Goal: Task Accomplishment & Management: Complete application form

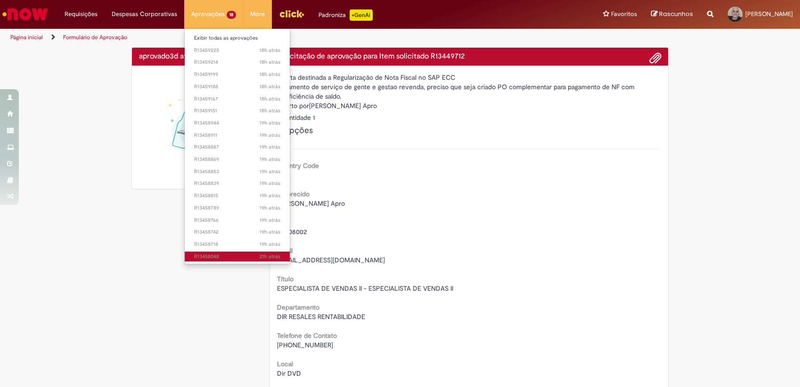
click at [244, 253] on span "21h atrás 21 horas atrás R13458048" at bounding box center [237, 257] width 86 height 8
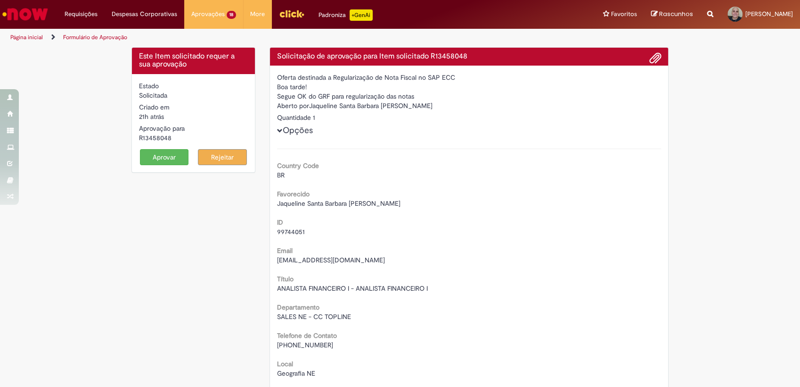
click at [650, 57] on span at bounding box center [655, 58] width 11 height 16
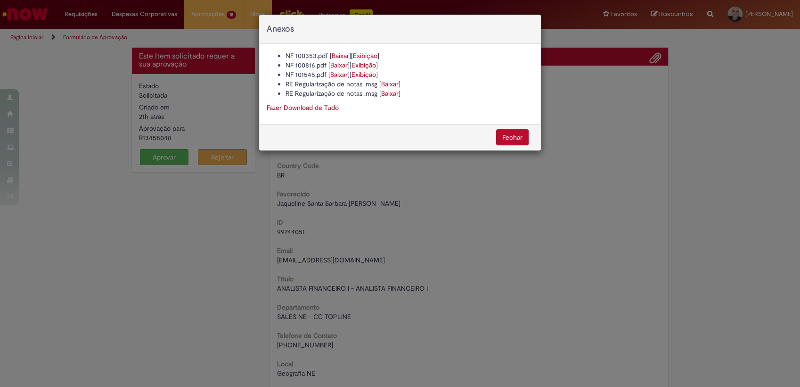
click at [387, 80] on link "Baixar" at bounding box center [389, 84] width 17 height 8
click at [498, 134] on button "Fechar" at bounding box center [512, 137] width 33 height 16
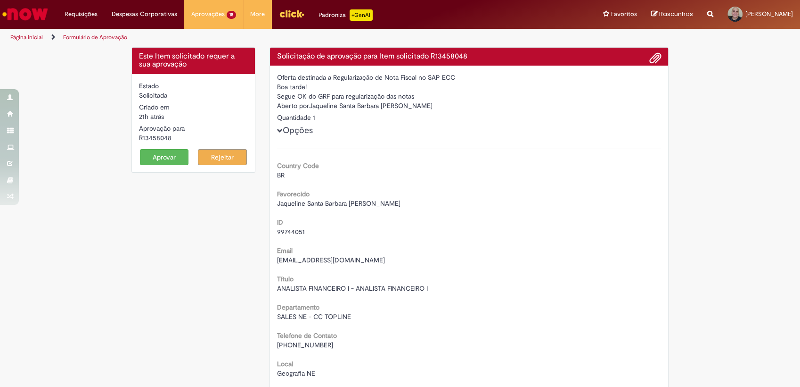
click at [157, 155] on button "Aprovar" at bounding box center [164, 157] width 49 height 16
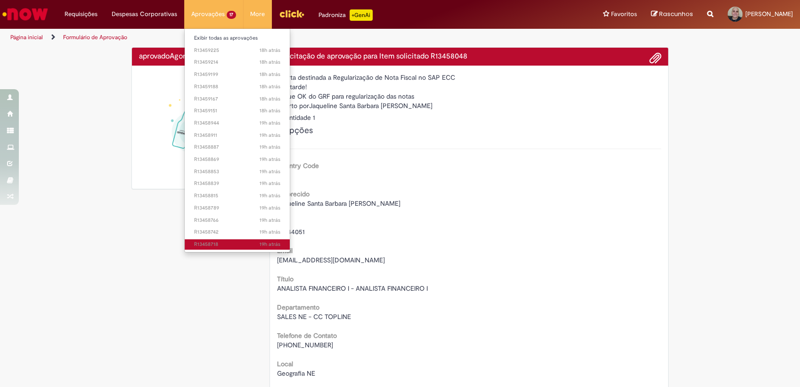
click at [204, 243] on span "19h atrás 19 horas atrás R13458718" at bounding box center [237, 244] width 86 height 8
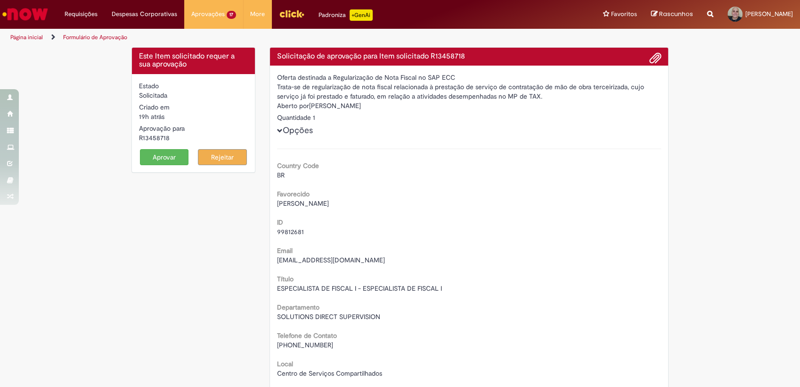
click at [652, 57] on span at bounding box center [655, 58] width 11 height 16
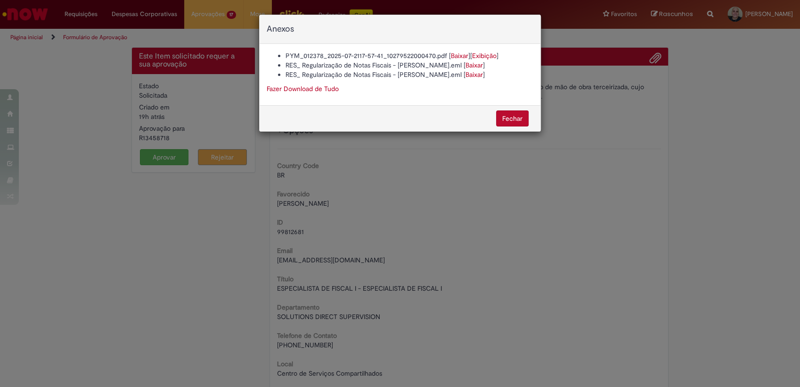
click at [466, 64] on link "Baixar" at bounding box center [474, 65] width 17 height 8
click at [512, 121] on button "Fechar" at bounding box center [512, 118] width 33 height 16
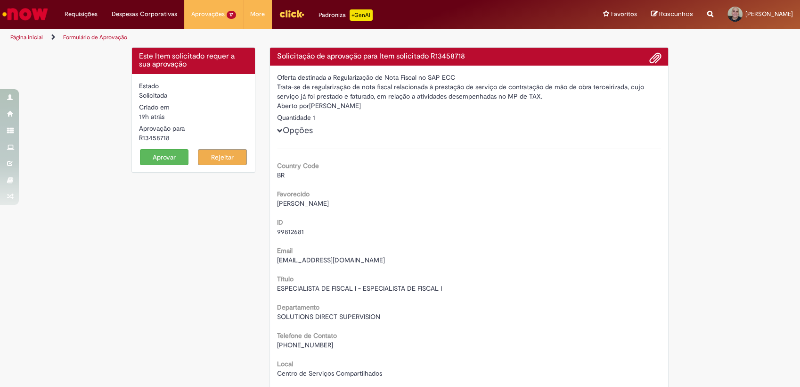
click at [151, 159] on button "Aprovar" at bounding box center [164, 157] width 49 height 16
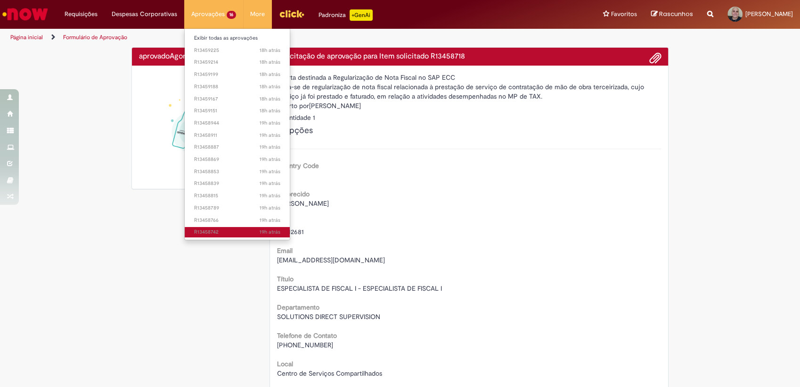
click at [219, 228] on span "19h atrás 19 horas atrás R13458742" at bounding box center [237, 232] width 86 height 8
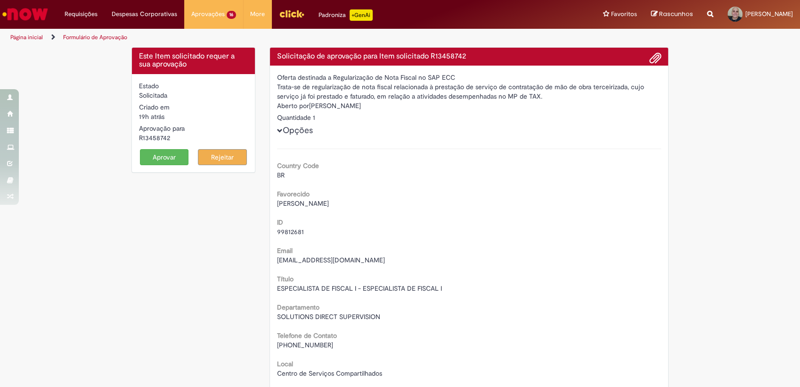
click at [650, 56] on span at bounding box center [655, 58] width 11 height 16
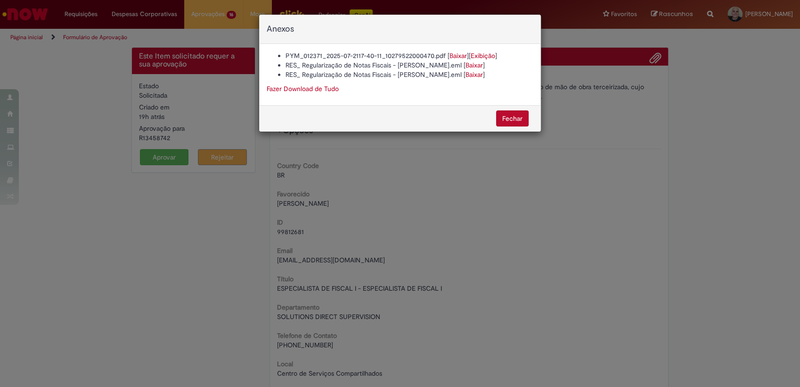
click at [466, 73] on link "Baixar" at bounding box center [474, 74] width 17 height 8
click at [511, 122] on button "Fechar" at bounding box center [512, 118] width 33 height 16
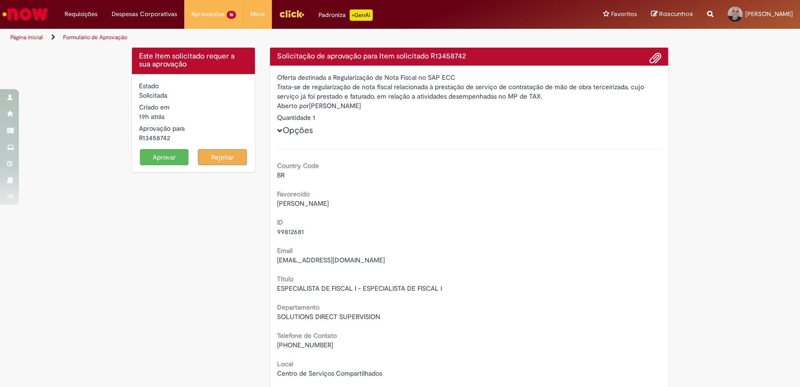
click at [164, 156] on button "Aprovar" at bounding box center [164, 157] width 49 height 16
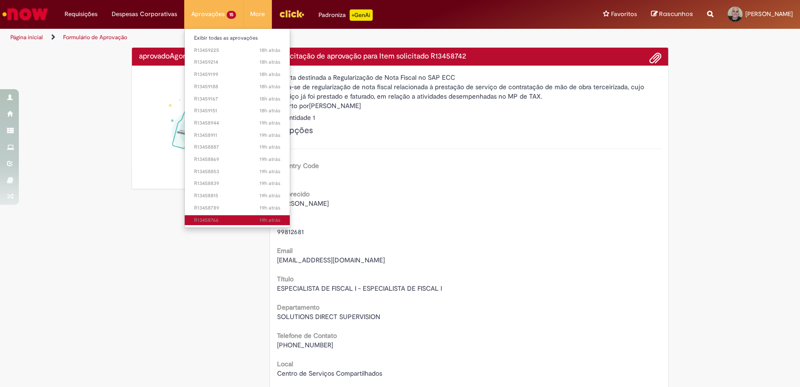
click at [229, 217] on span "19h atrás 19 horas atrás R13458766" at bounding box center [237, 220] width 86 height 8
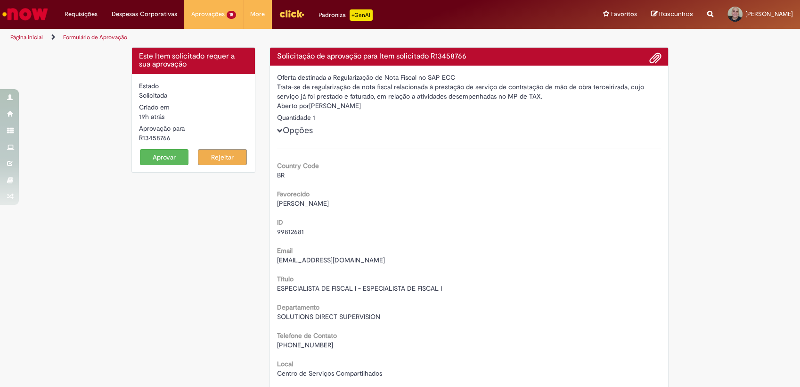
click at [650, 60] on span at bounding box center [655, 58] width 11 height 16
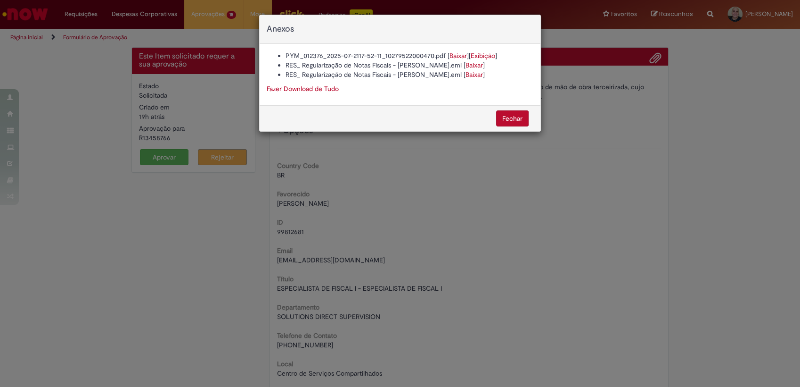
click at [466, 65] on link "Baixar" at bounding box center [474, 65] width 17 height 8
click at [505, 111] on button "Fechar" at bounding box center [512, 118] width 33 height 16
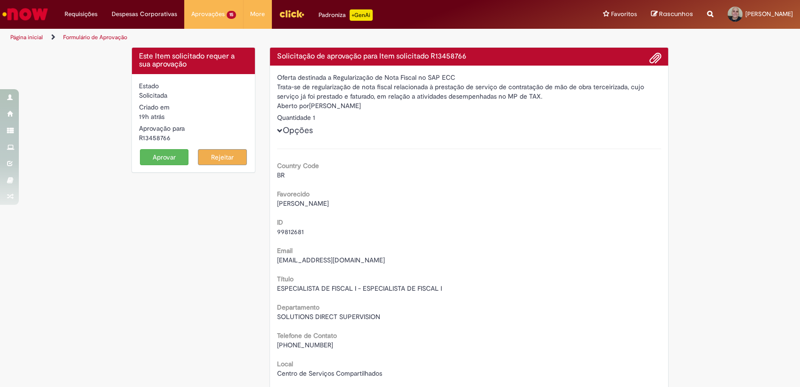
click at [168, 154] on button "Aprovar" at bounding box center [164, 157] width 49 height 16
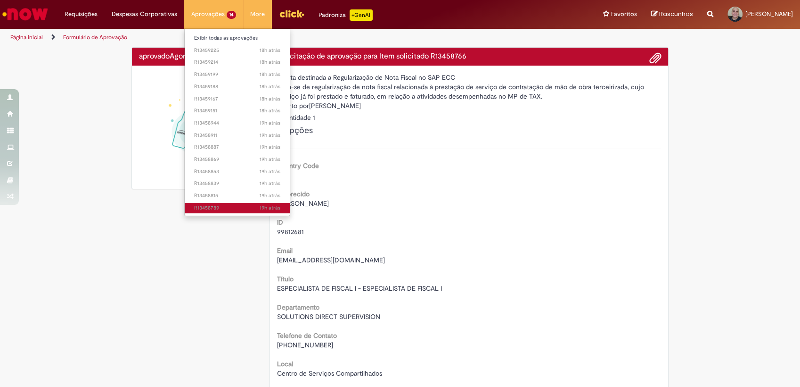
click at [241, 203] on link "19h atrás 19 horas atrás R13458789" at bounding box center [237, 208] width 105 height 10
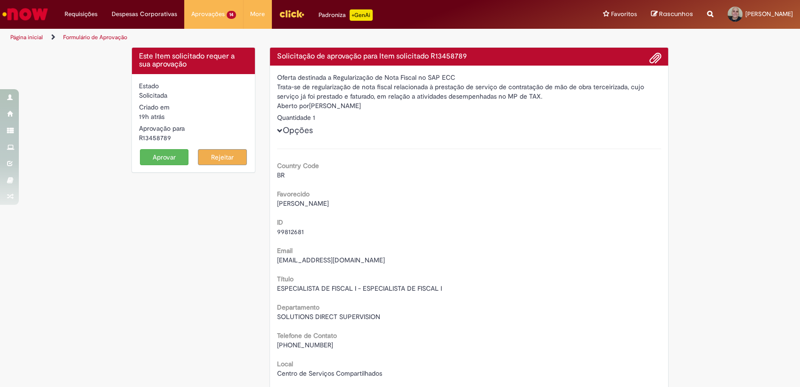
click at [650, 58] on span at bounding box center [655, 58] width 11 height 16
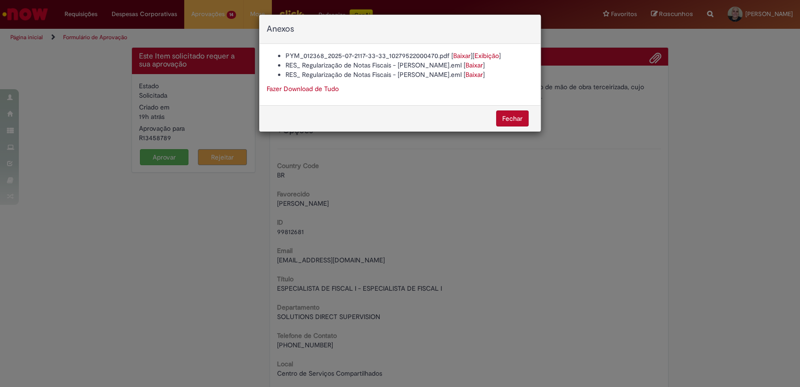
click at [466, 65] on link "Baixar" at bounding box center [474, 65] width 17 height 8
click at [519, 119] on button "Fechar" at bounding box center [512, 118] width 33 height 16
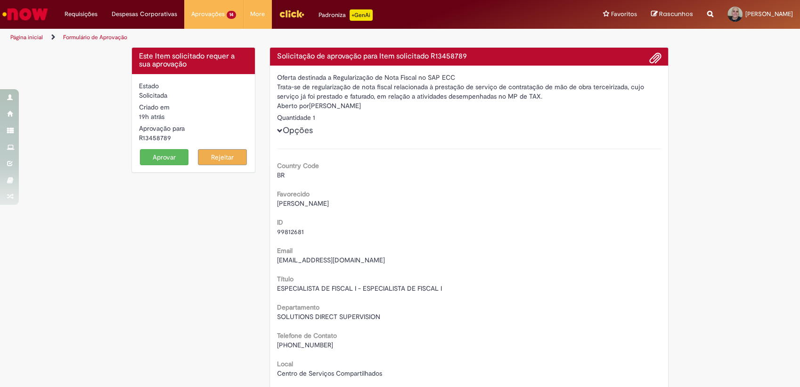
click at [174, 155] on button "Aprovar" at bounding box center [164, 157] width 49 height 16
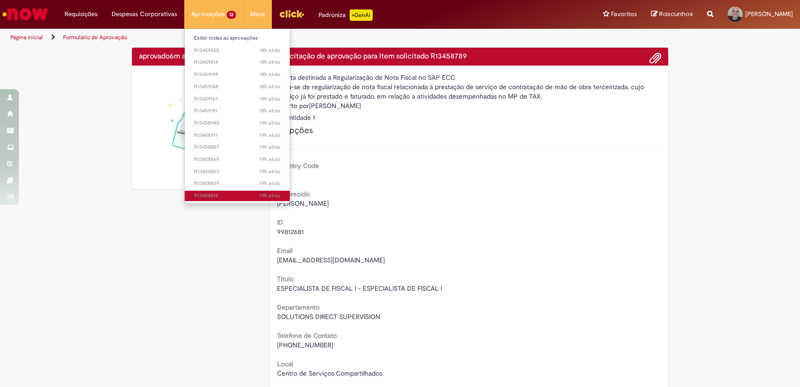
click at [215, 190] on link "19h atrás 19 horas atrás R13458815" at bounding box center [237, 195] width 105 height 10
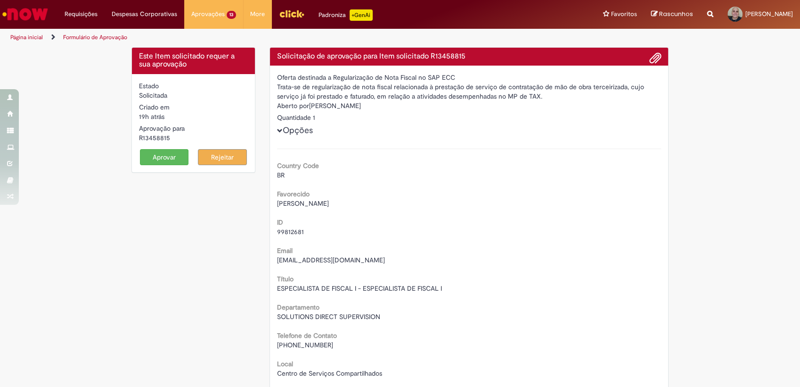
click at [652, 62] on span at bounding box center [655, 58] width 11 height 16
click at [650, 57] on span at bounding box center [655, 58] width 11 height 16
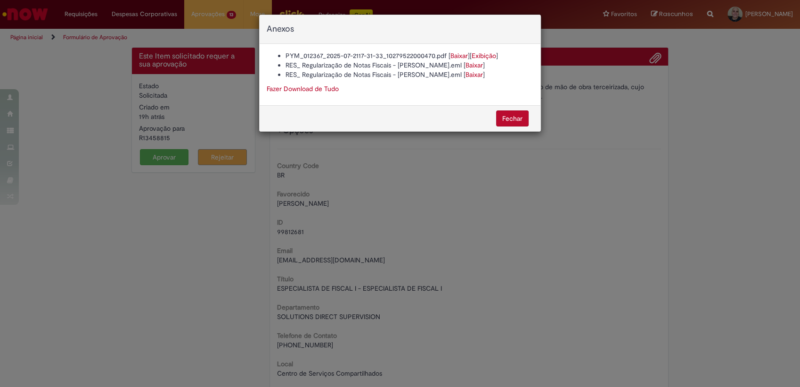
click at [512, 119] on button "Fechar" at bounding box center [512, 118] width 33 height 16
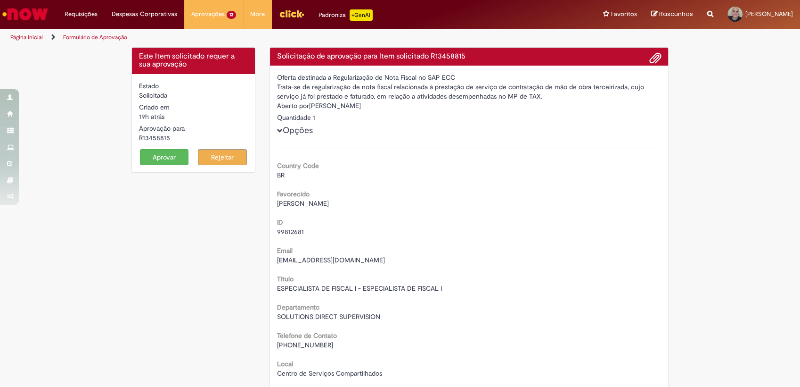
click at [175, 157] on button "Aprovar" at bounding box center [164, 157] width 49 height 16
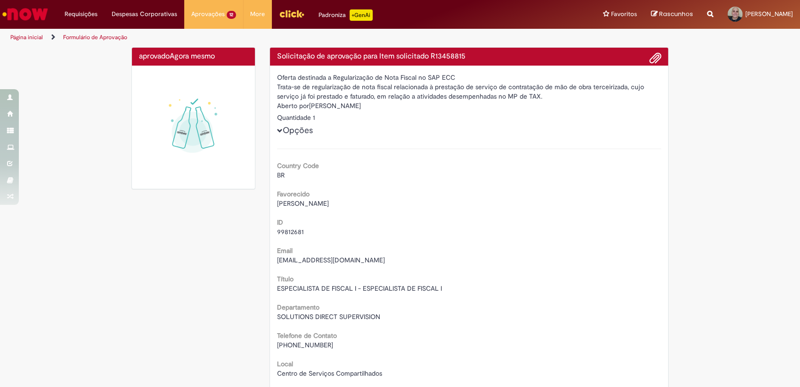
click at [231, 194] on div "aprovado Agora mesmo Agora mesmo" at bounding box center [193, 122] width 138 height 151
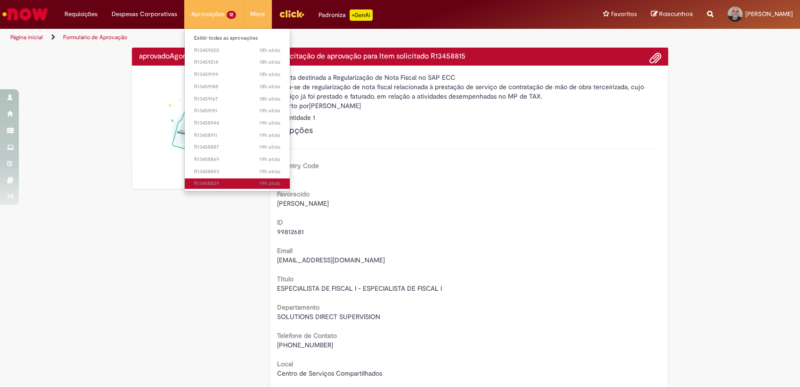
click at [218, 184] on span "19h atrás 19 horas atrás R13458839" at bounding box center [237, 184] width 86 height 8
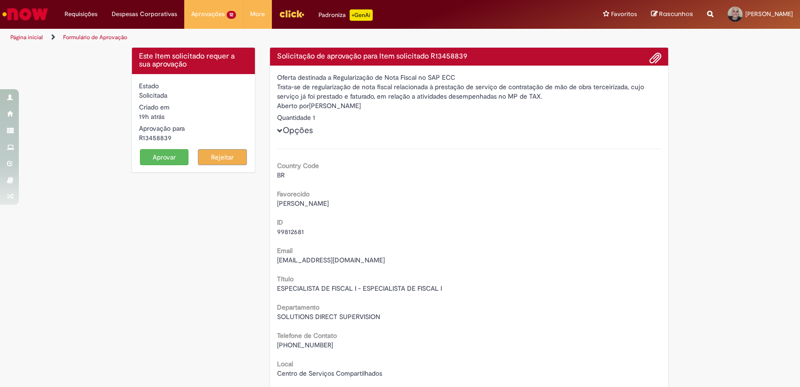
click at [651, 58] on span at bounding box center [655, 58] width 11 height 16
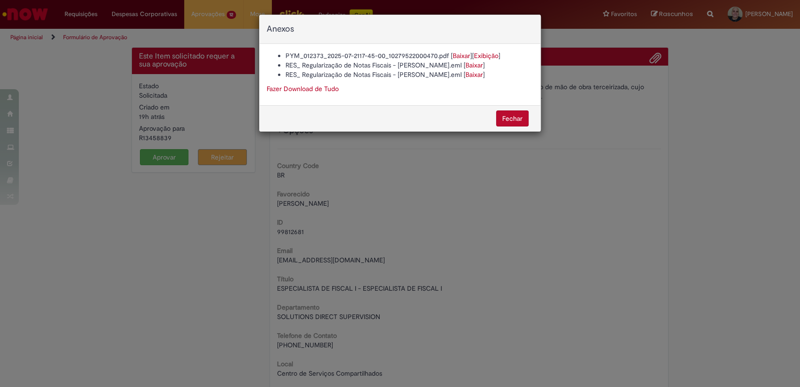
click at [520, 118] on button "Fechar" at bounding box center [512, 118] width 33 height 16
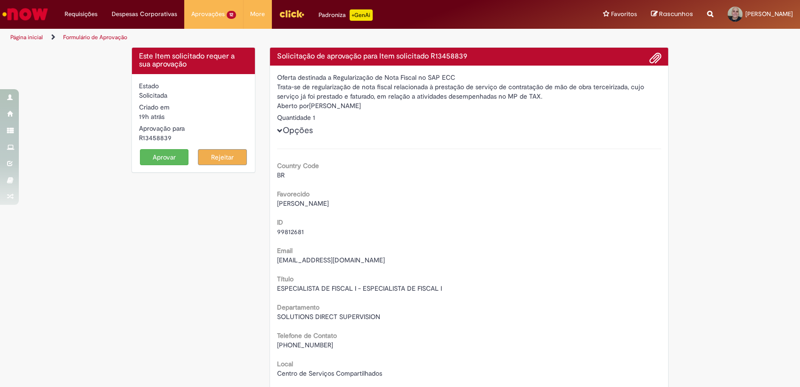
click at [162, 161] on button "Aprovar" at bounding box center [164, 157] width 49 height 16
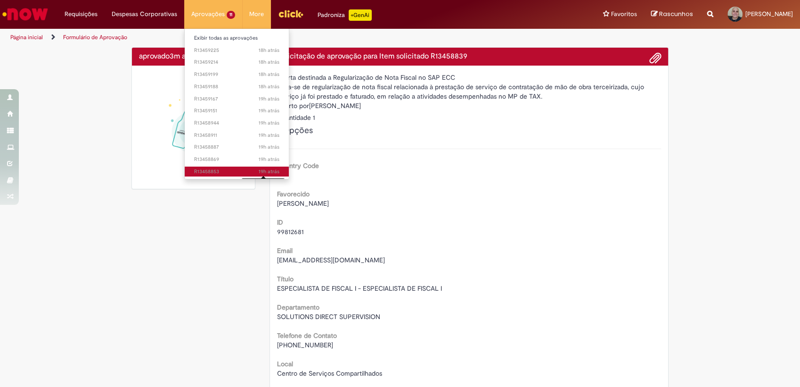
click at [259, 172] on sn-time-ago "19h atrás 19 horas atrás [DATE] 15:50:40" at bounding box center [269, 171] width 21 height 7
click at [211, 171] on span "19h atrás 19 horas atrás [DATE] 15:50:40 R13458853" at bounding box center [236, 172] width 85 height 8
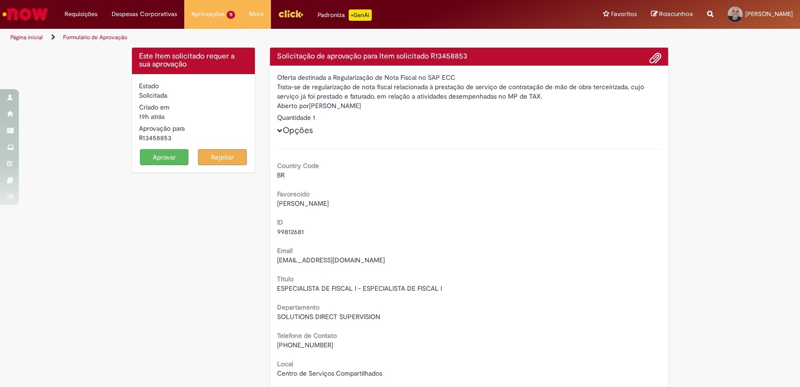
click at [650, 54] on span at bounding box center [655, 58] width 11 height 16
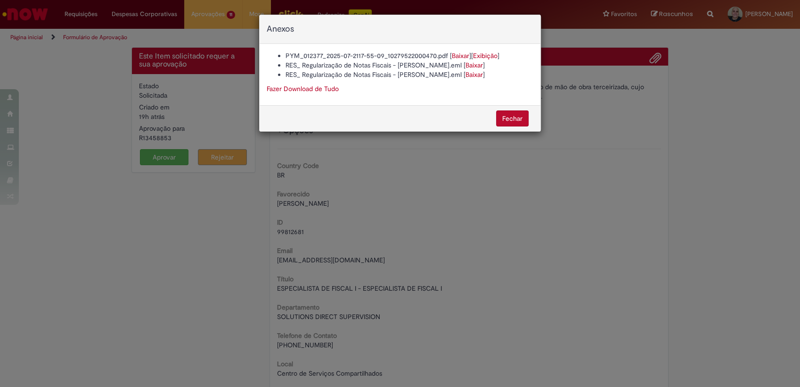
click at [241, 179] on div "Anexos PYM_012377_2025-07-2117-55-09_10279522000470.pdf [ Baixar ] [ Exibição ]…" at bounding box center [400, 193] width 800 height 387
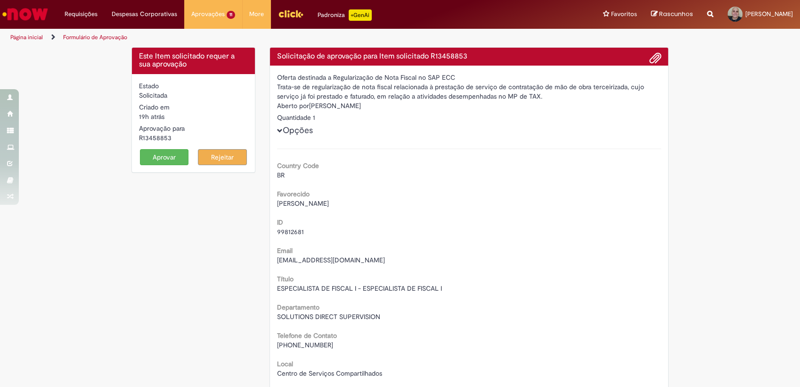
click at [171, 160] on button "Aprovar" at bounding box center [164, 157] width 49 height 16
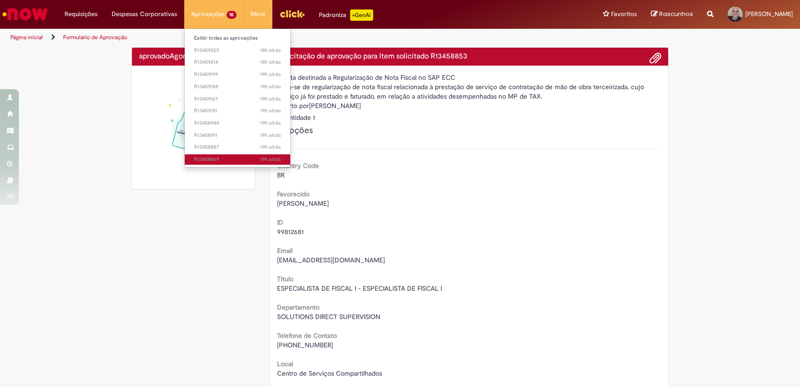
click at [215, 160] on span "19h atrás 19 horas atrás R13458869" at bounding box center [237, 160] width 87 height 8
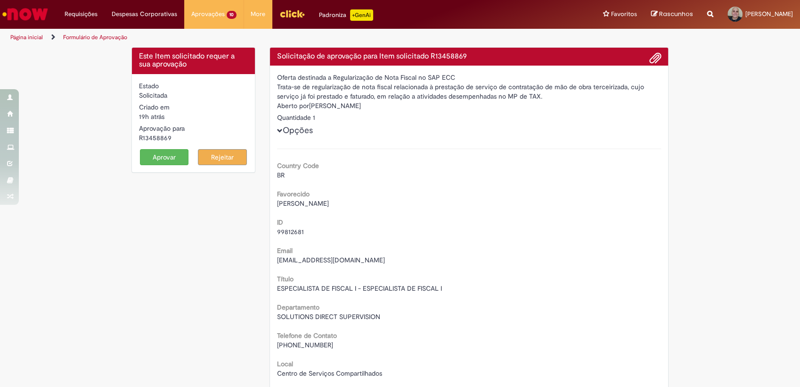
click at [650, 58] on span at bounding box center [655, 58] width 11 height 16
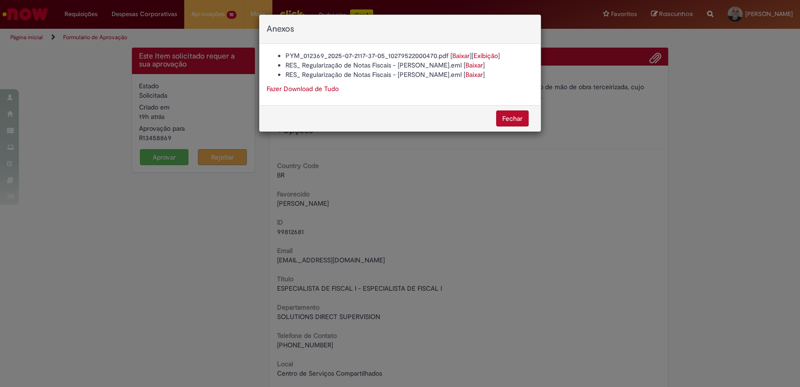
click at [428, 185] on div "Anexos PYM_012369_2025-07-2117-37-05_10279522000470.pdf [ Baixar ] [ Exibição ]…" at bounding box center [400, 193] width 800 height 387
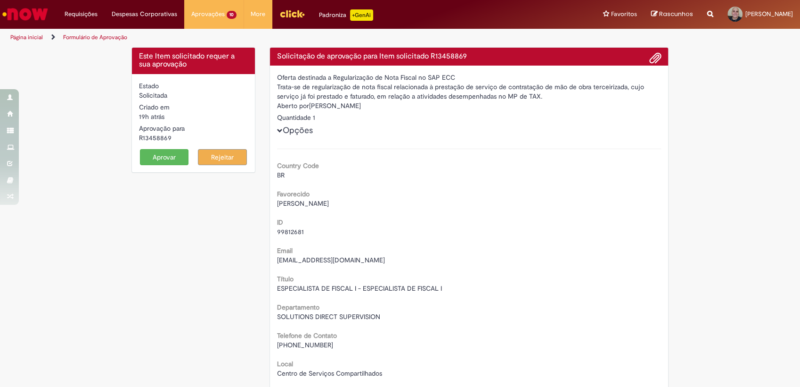
click at [162, 161] on button "Aprovar" at bounding box center [164, 157] width 49 height 16
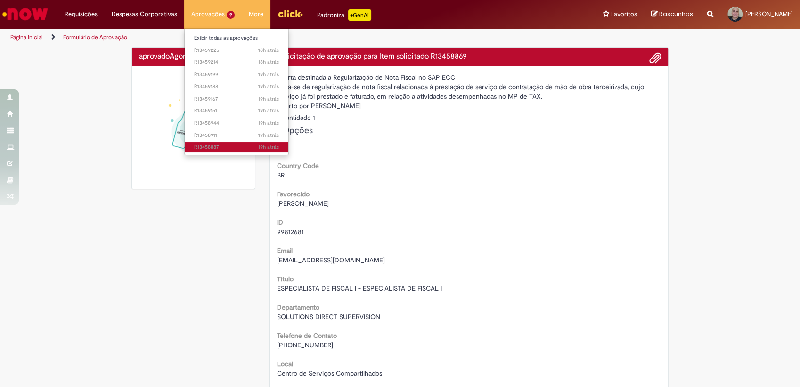
click at [226, 146] on span "19h atrás 19 horas atrás R13458887" at bounding box center [236, 147] width 85 height 8
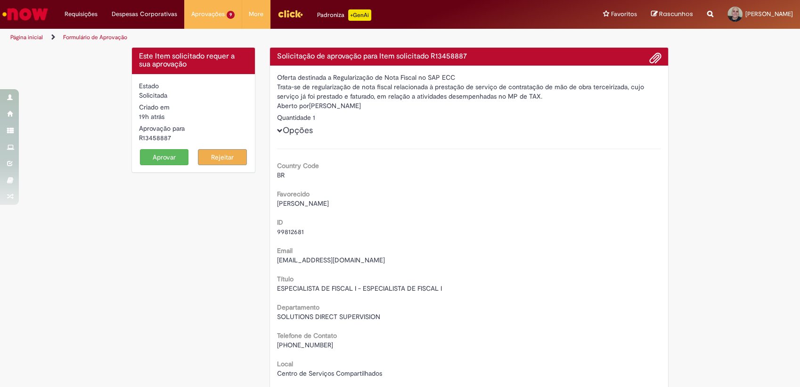
click at [656, 53] on span at bounding box center [655, 58] width 11 height 16
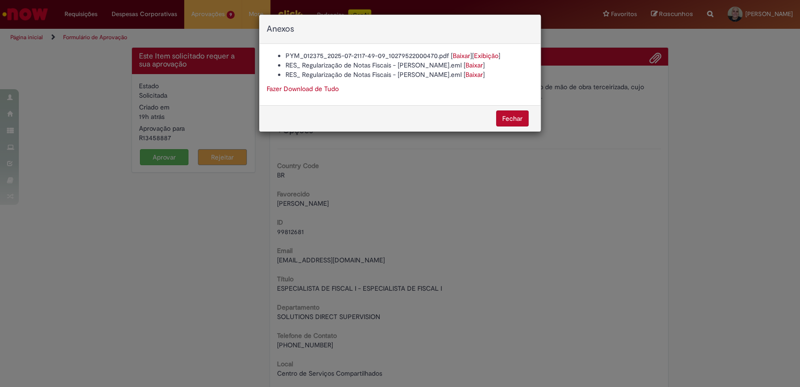
click at [507, 117] on button "Fechar" at bounding box center [512, 118] width 33 height 16
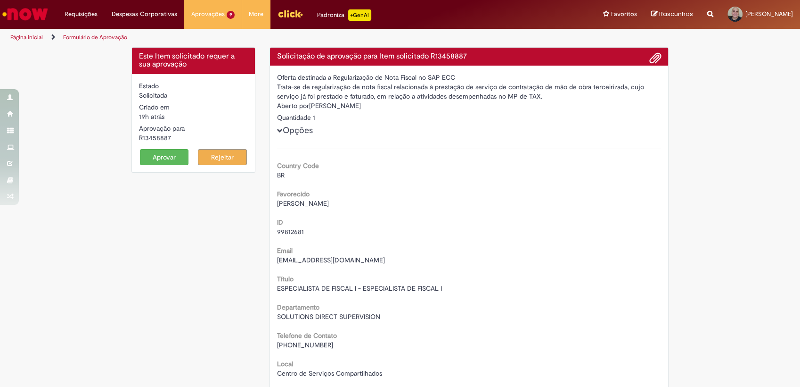
click at [159, 154] on button "Aprovar" at bounding box center [164, 157] width 49 height 16
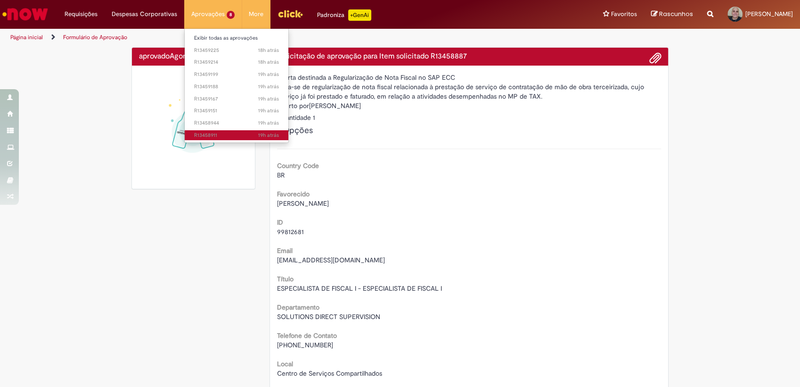
click at [219, 132] on span "19h atrás 19 horas atrás R13458911" at bounding box center [236, 136] width 85 height 8
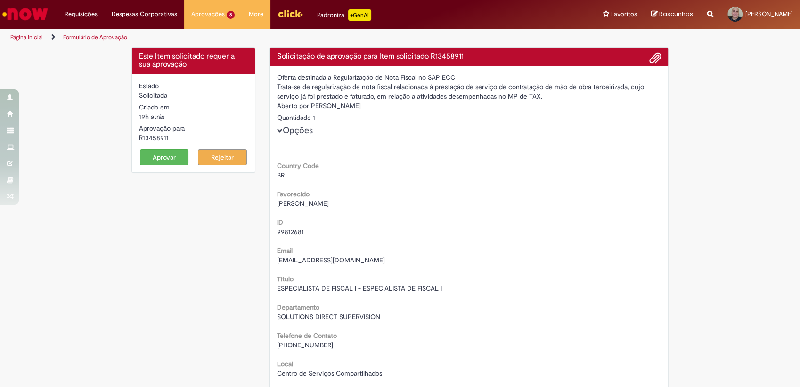
click at [650, 54] on span at bounding box center [655, 58] width 11 height 16
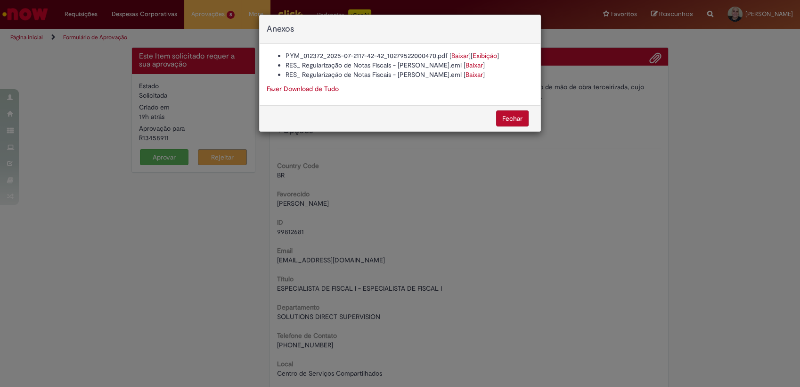
click at [512, 117] on button "Fechar" at bounding box center [512, 118] width 33 height 16
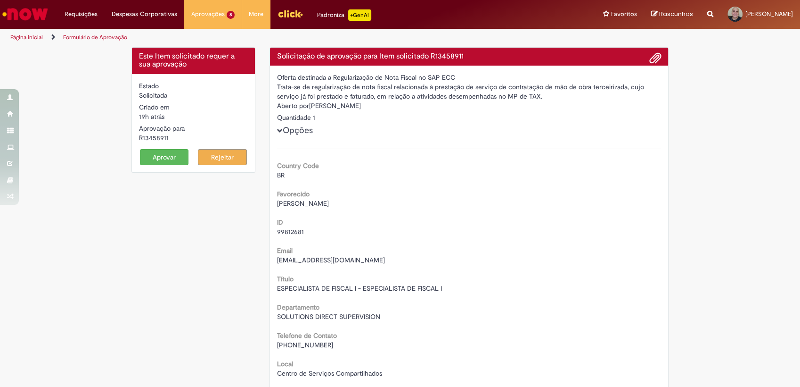
click at [169, 157] on button "Aprovar" at bounding box center [164, 157] width 49 height 16
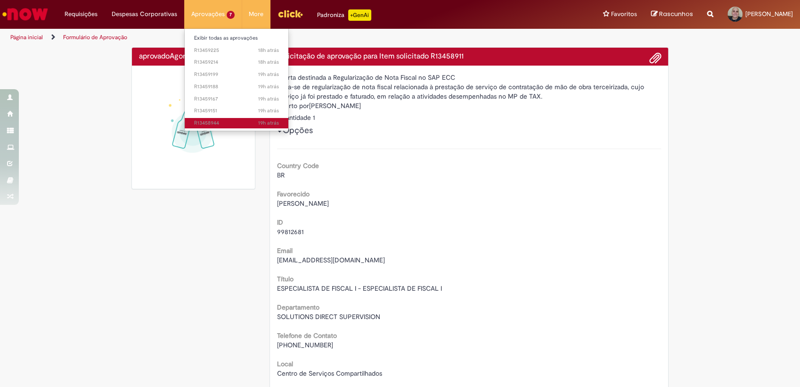
click at [226, 120] on span "19h atrás 19 horas atrás R13458944" at bounding box center [236, 123] width 85 height 8
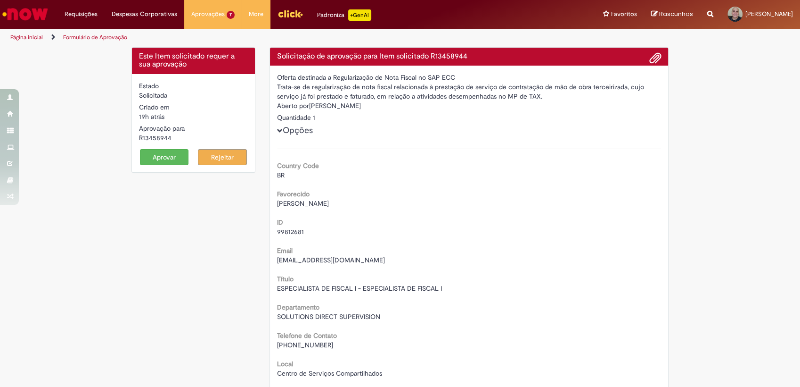
click at [643, 56] on h4 "Solicitação de aprovação para Item solicitado R13458944" at bounding box center [469, 56] width 385 height 8
click at [651, 60] on span at bounding box center [655, 58] width 11 height 16
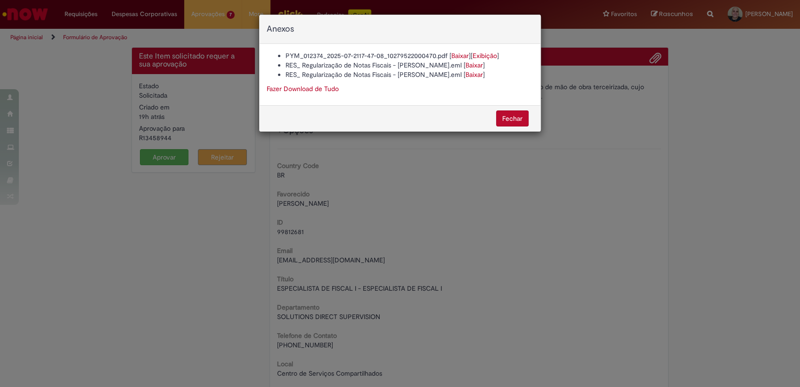
click at [502, 120] on button "Fechar" at bounding box center [512, 118] width 33 height 16
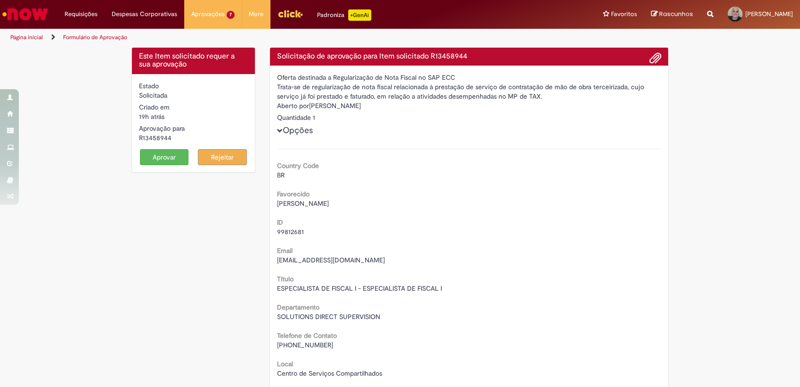
click at [166, 159] on button "Aprovar" at bounding box center [164, 157] width 49 height 16
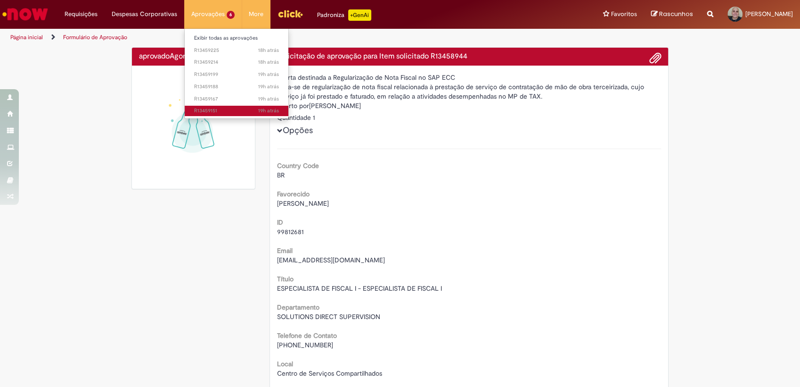
click at [231, 112] on span "19h atrás 19 horas atrás R13459151" at bounding box center [236, 111] width 85 height 8
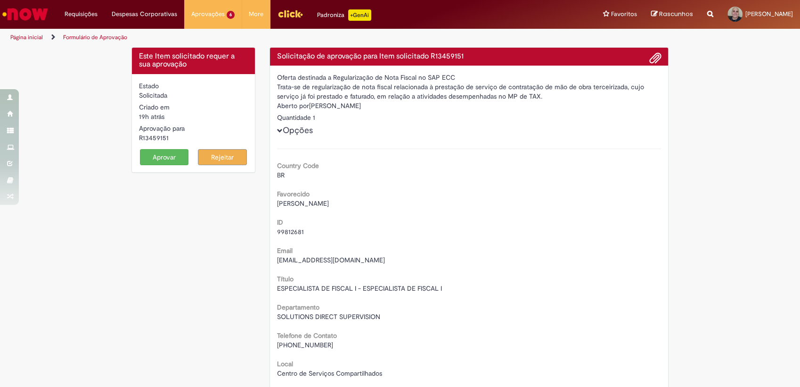
click at [170, 153] on button "Aprovar" at bounding box center [164, 157] width 49 height 16
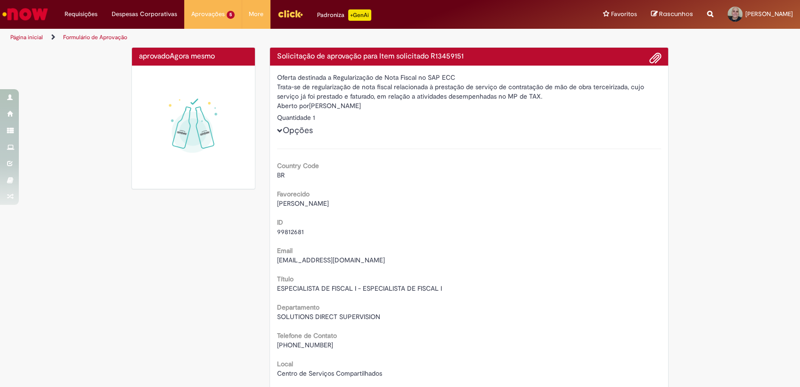
click at [650, 59] on span at bounding box center [655, 58] width 11 height 16
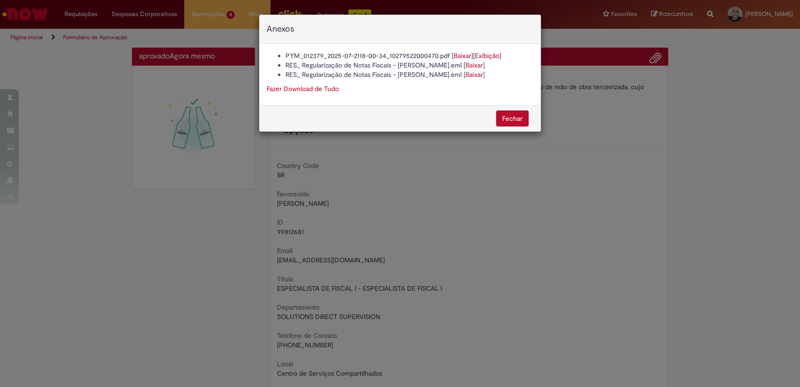
click at [520, 122] on button "Fechar" at bounding box center [512, 118] width 33 height 16
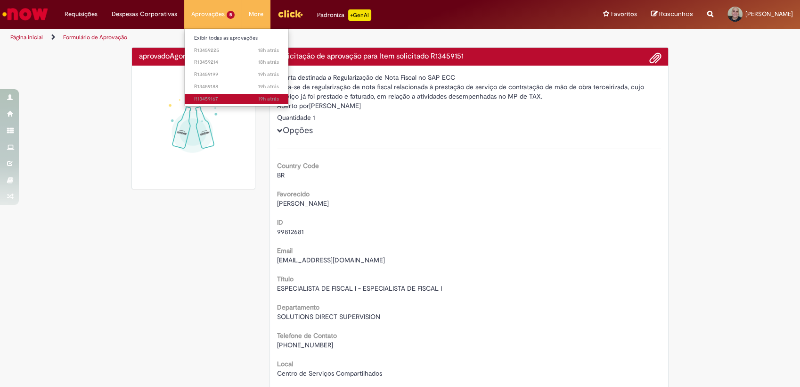
click at [226, 98] on span "19h atrás 19 horas atrás R13459167" at bounding box center [236, 99] width 85 height 8
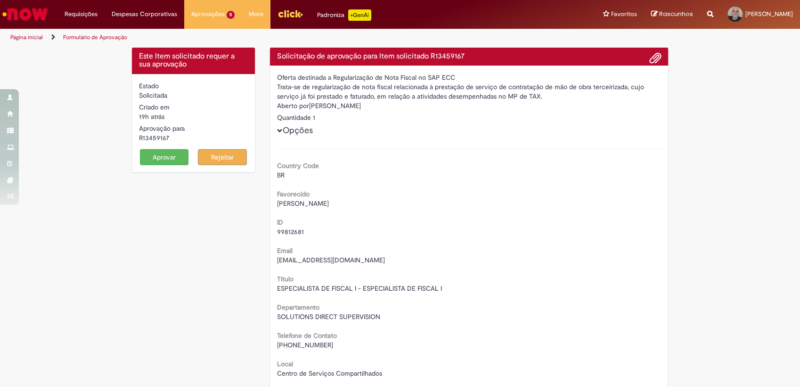
click at [653, 60] on span at bounding box center [655, 58] width 11 height 16
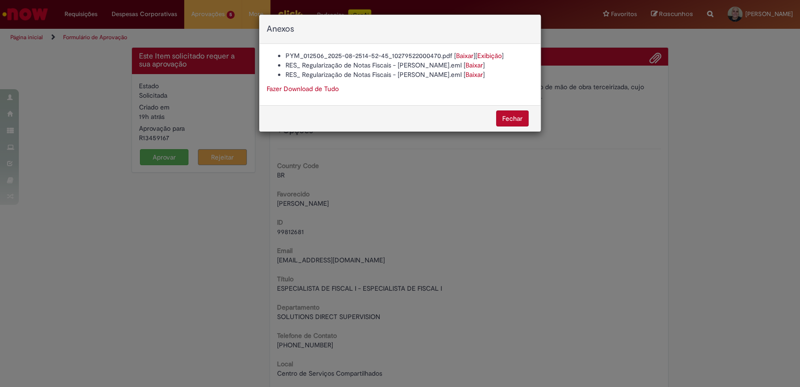
click at [500, 117] on button "Fechar" at bounding box center [512, 118] width 33 height 16
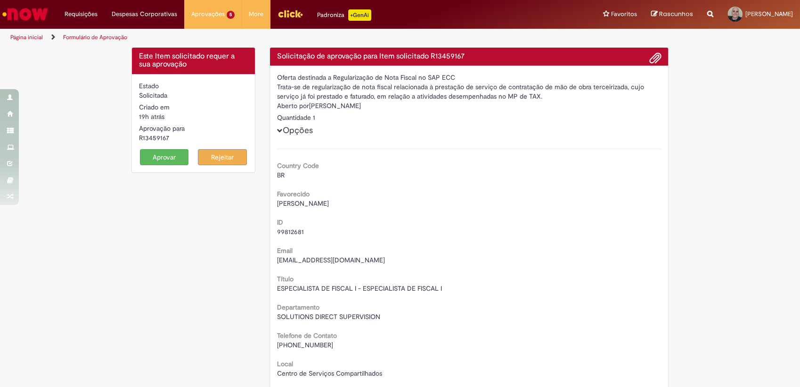
click at [164, 152] on button "Aprovar" at bounding box center [164, 157] width 49 height 16
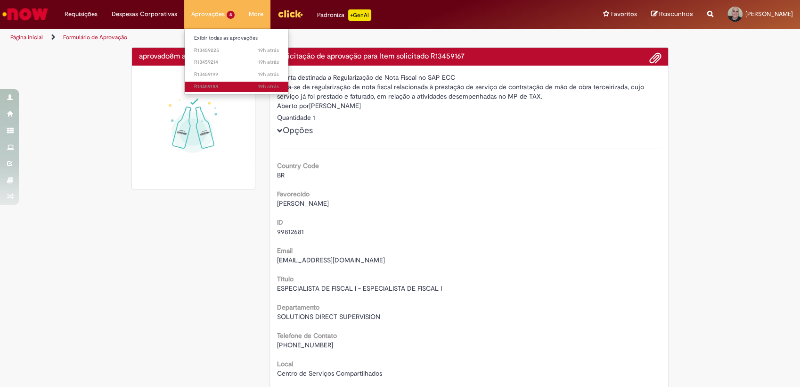
click at [231, 83] on span "19h atrás 19 horas atrás R13459188" at bounding box center [236, 87] width 85 height 8
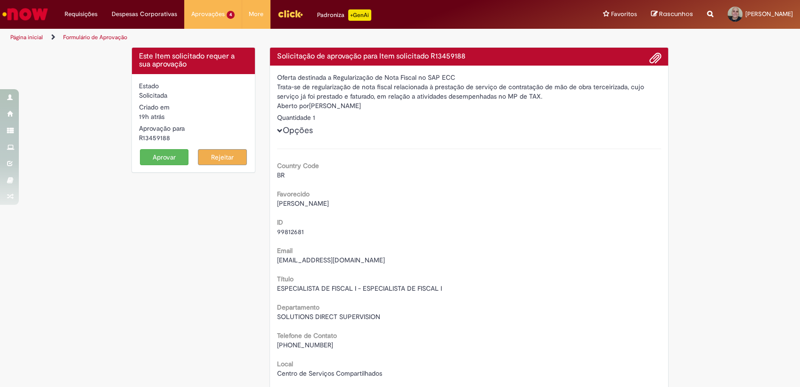
click at [651, 58] on span at bounding box center [655, 58] width 11 height 16
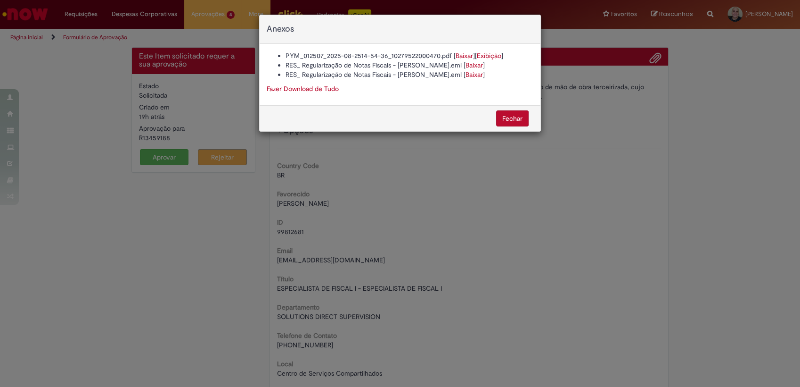
click at [517, 123] on button "Fechar" at bounding box center [512, 118] width 33 height 16
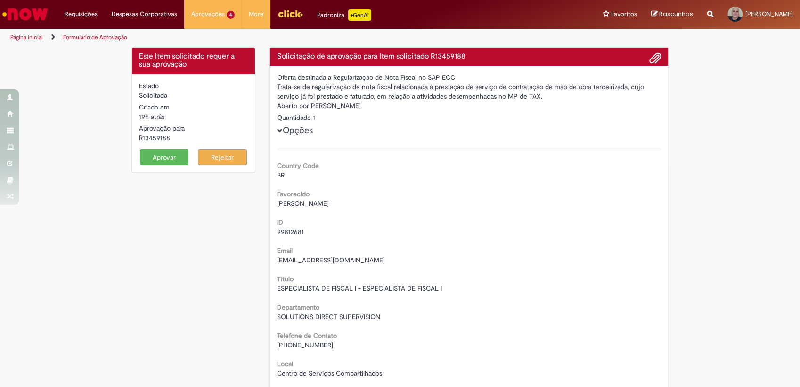
click at [173, 156] on button "Aprovar" at bounding box center [164, 157] width 49 height 16
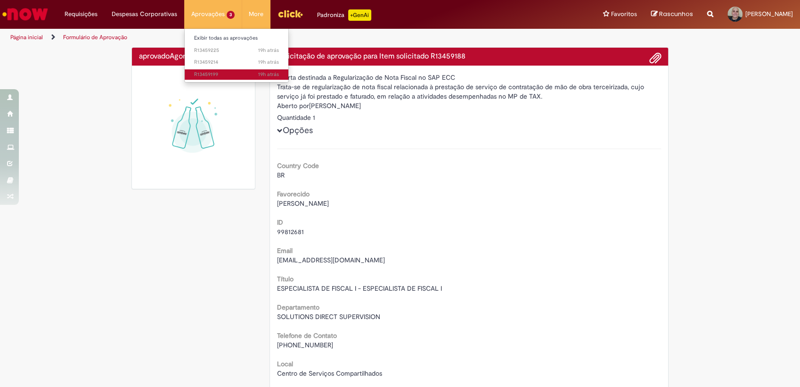
click at [226, 73] on span "19h atrás 19 horas atrás R13459199" at bounding box center [236, 75] width 85 height 8
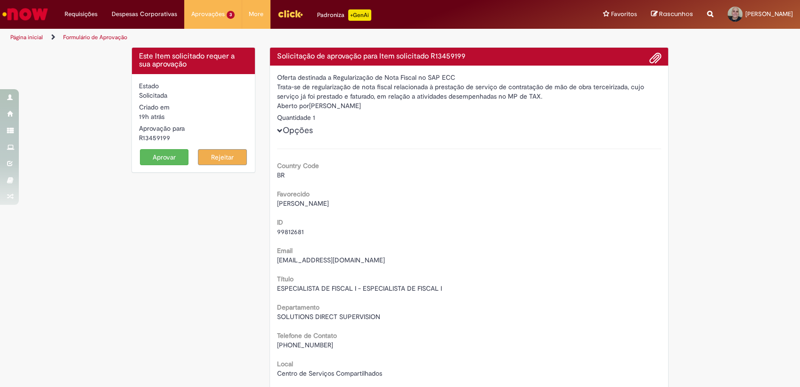
click at [650, 61] on span at bounding box center [655, 58] width 11 height 16
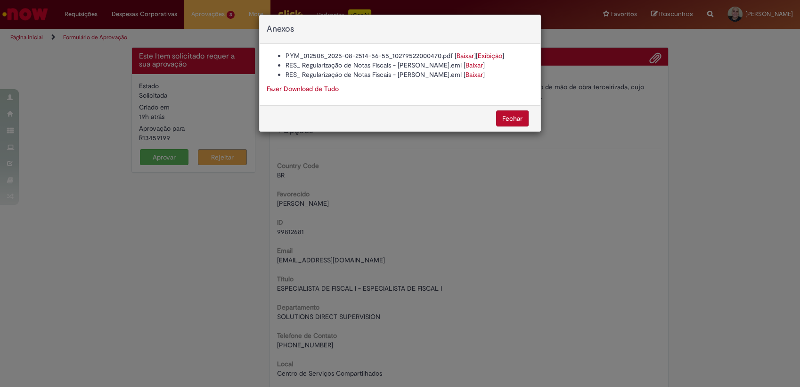
click at [500, 121] on button "Fechar" at bounding box center [512, 118] width 33 height 16
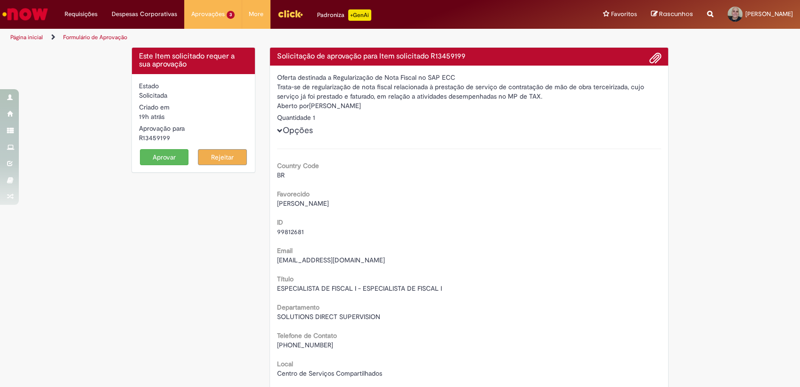
click at [165, 156] on button "Aprovar" at bounding box center [164, 157] width 49 height 16
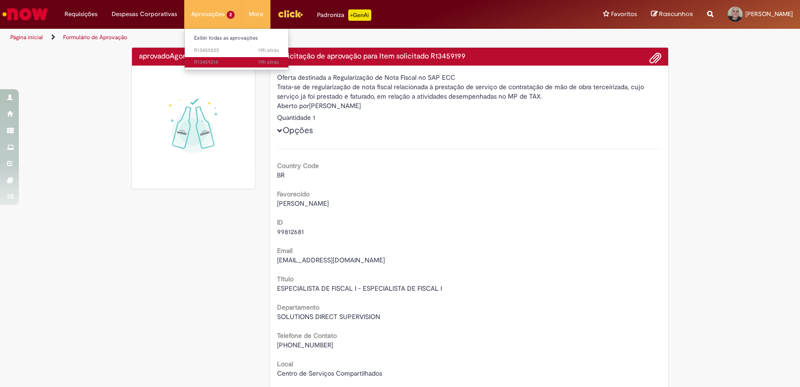
click at [226, 59] on span "19h atrás 19 horas atrás R13459214" at bounding box center [236, 62] width 85 height 8
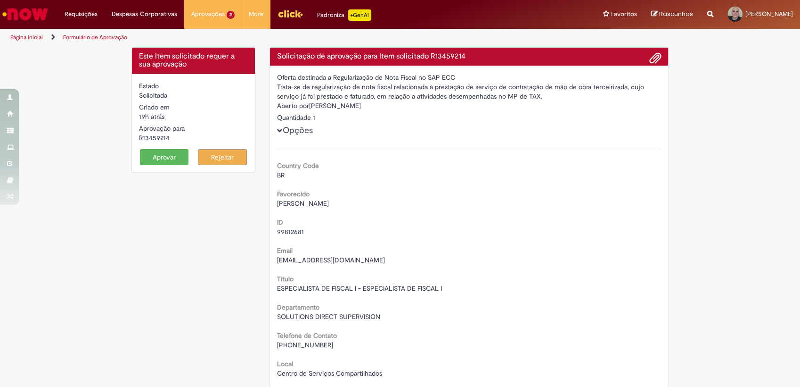
click at [654, 56] on span at bounding box center [655, 58] width 11 height 16
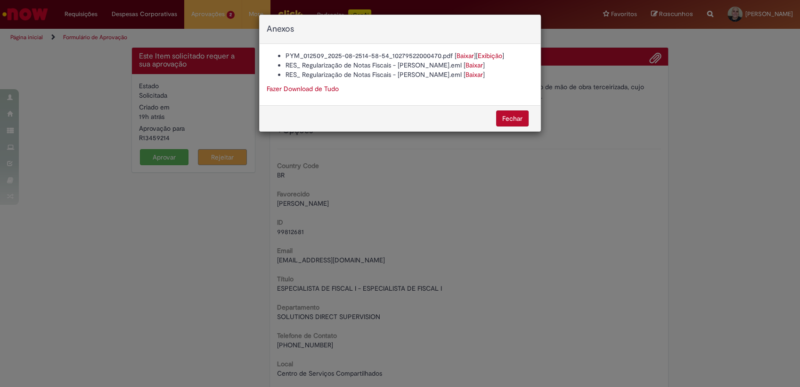
click at [512, 124] on button "Fechar" at bounding box center [512, 118] width 33 height 16
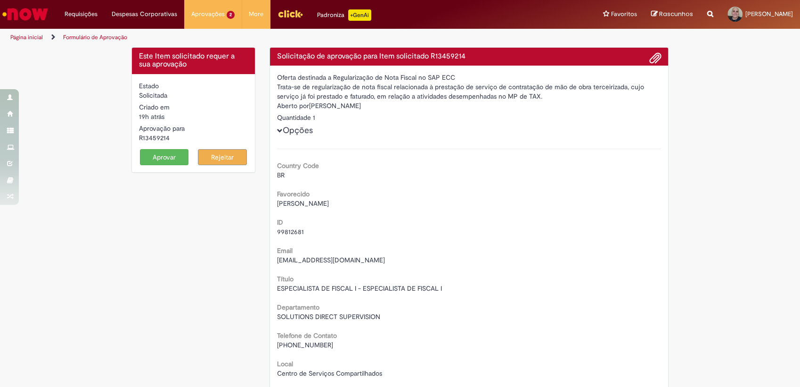
click at [158, 156] on button "Aprovar" at bounding box center [164, 157] width 49 height 16
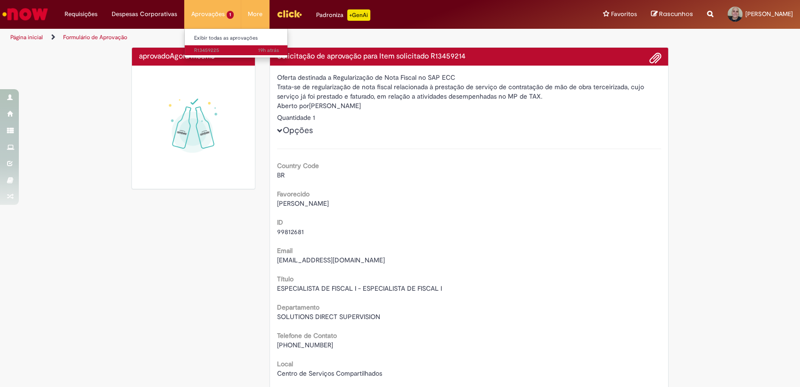
click at [218, 47] on span "19h atrás 19 horas atrás R13459225" at bounding box center [236, 51] width 85 height 8
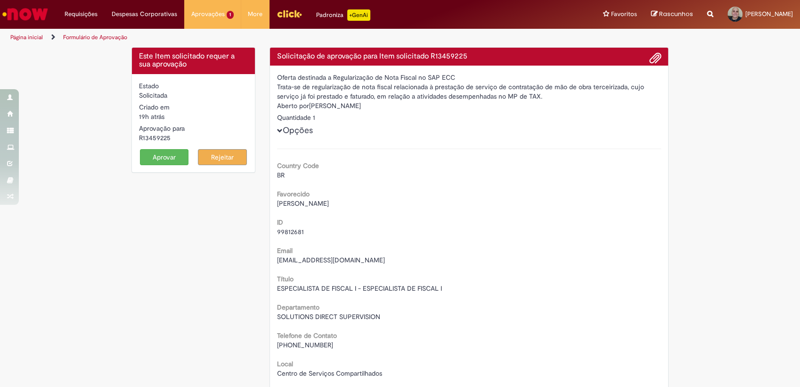
click at [650, 56] on span at bounding box center [655, 58] width 11 height 16
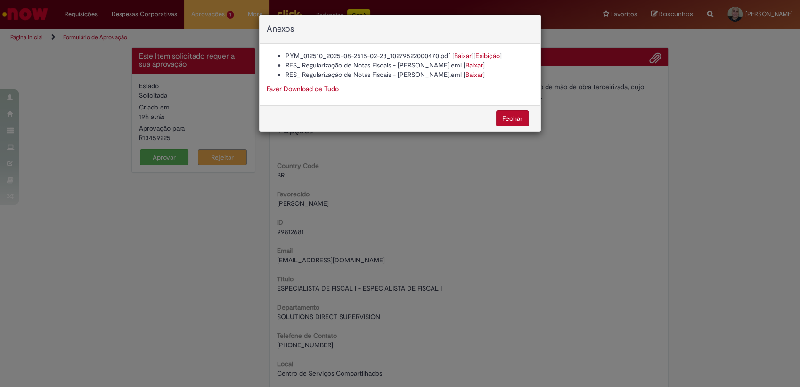
click at [515, 118] on button "Fechar" at bounding box center [512, 118] width 33 height 16
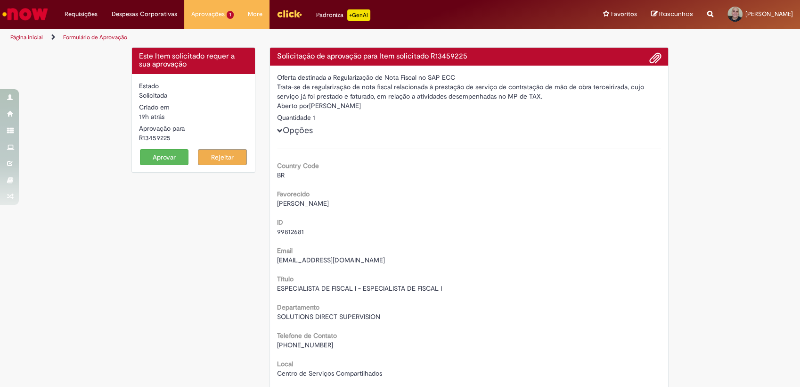
click at [176, 156] on button "Aprovar" at bounding box center [164, 157] width 49 height 16
